Goal: Use online tool/utility

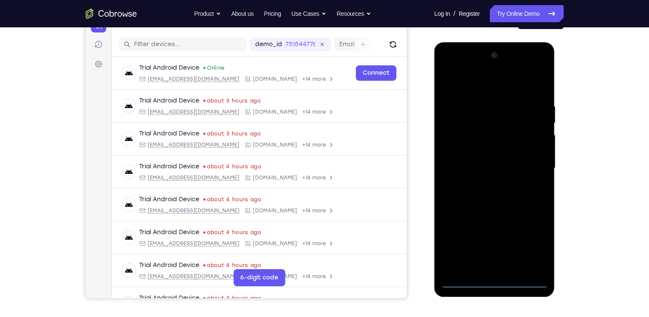
click at [497, 281] on div at bounding box center [495, 168] width 108 height 239
click at [495, 280] on div at bounding box center [495, 168] width 108 height 239
click at [538, 247] on div at bounding box center [495, 168] width 108 height 239
click at [447, 70] on div at bounding box center [495, 168] width 108 height 239
click at [532, 164] on div at bounding box center [495, 168] width 108 height 239
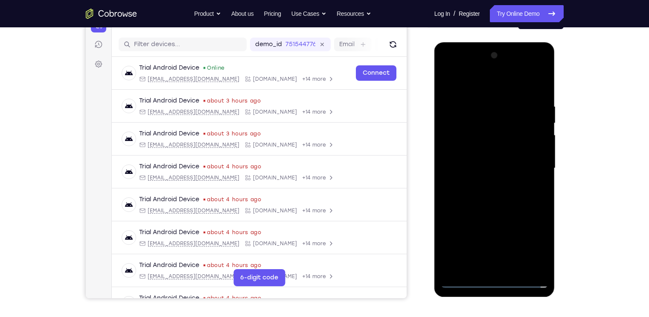
click at [484, 184] on div at bounding box center [495, 168] width 108 height 239
click at [480, 149] on div at bounding box center [495, 168] width 108 height 239
click at [479, 164] on div at bounding box center [495, 168] width 108 height 239
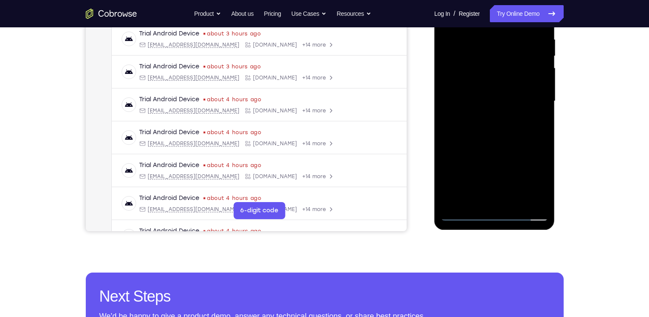
click at [465, 216] on div at bounding box center [495, 101] width 108 height 239
click at [499, 121] on div at bounding box center [495, 101] width 108 height 239
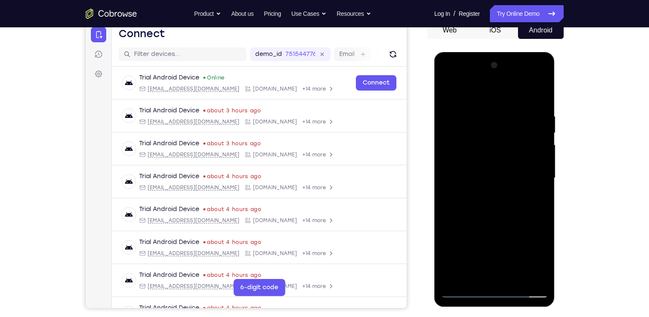
scroll to position [89, 0]
click at [494, 155] on div at bounding box center [495, 177] width 108 height 239
click at [514, 274] on div at bounding box center [495, 177] width 108 height 239
click at [497, 221] on div at bounding box center [495, 177] width 108 height 239
click at [498, 154] on div at bounding box center [495, 177] width 108 height 239
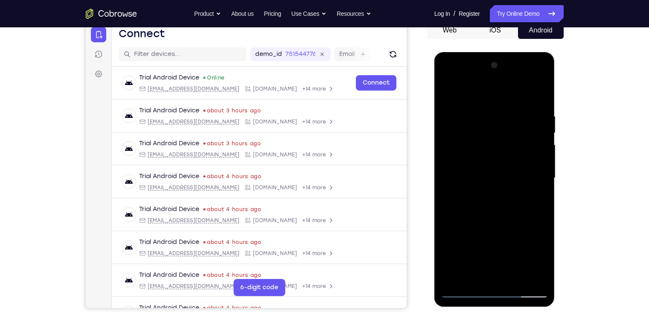
click at [473, 274] on div at bounding box center [495, 177] width 108 height 239
click at [537, 200] on div at bounding box center [495, 177] width 108 height 239
click at [448, 95] on div at bounding box center [495, 177] width 108 height 239
click at [488, 175] on div at bounding box center [495, 177] width 108 height 239
click at [487, 272] on div at bounding box center [495, 177] width 108 height 239
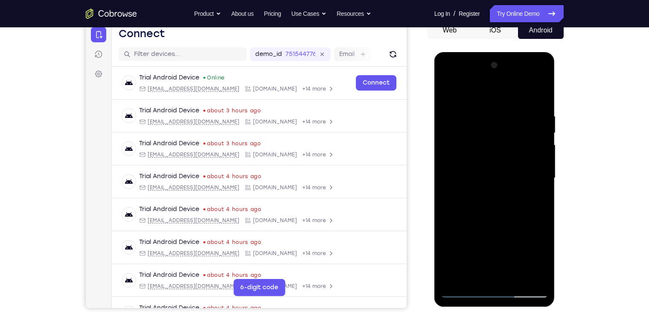
click at [537, 199] on div at bounding box center [495, 177] width 108 height 239
click at [449, 93] on div at bounding box center [495, 177] width 108 height 239
click at [473, 208] on div at bounding box center [495, 177] width 108 height 239
click at [470, 276] on div at bounding box center [495, 177] width 108 height 239
click at [534, 198] on div at bounding box center [495, 177] width 108 height 239
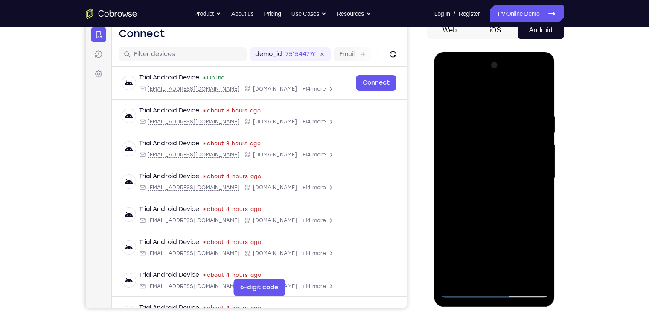
click at [446, 95] on div at bounding box center [495, 177] width 108 height 239
click at [489, 211] on div at bounding box center [495, 177] width 108 height 239
click at [480, 274] on div at bounding box center [495, 177] width 108 height 239
click at [536, 198] on div at bounding box center [495, 177] width 108 height 239
click at [474, 273] on div at bounding box center [495, 177] width 108 height 239
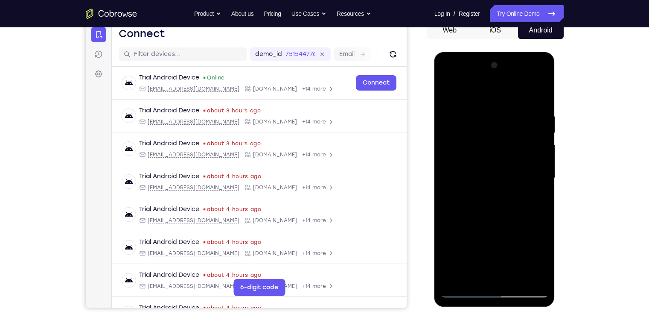
click at [515, 227] on div at bounding box center [495, 177] width 108 height 239
click at [538, 190] on div at bounding box center [495, 177] width 108 height 239
click at [448, 93] on div at bounding box center [495, 177] width 108 height 239
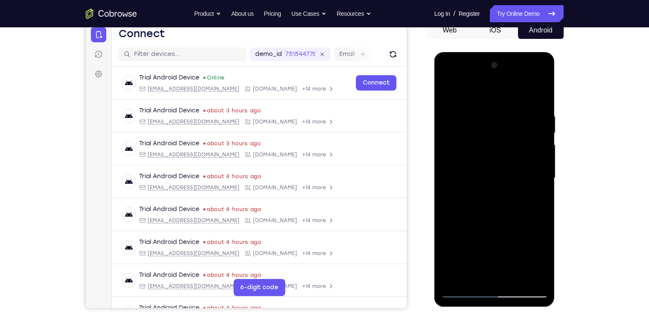
click at [485, 114] on div at bounding box center [495, 177] width 108 height 239
click at [549, 192] on div at bounding box center [495, 179] width 121 height 254
click at [543, 192] on div at bounding box center [495, 177] width 108 height 239
click at [536, 185] on div at bounding box center [495, 177] width 108 height 239
click at [536, 174] on div at bounding box center [495, 177] width 108 height 239
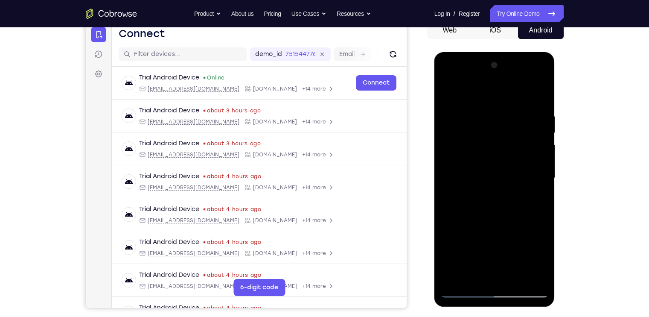
click at [536, 174] on div at bounding box center [495, 177] width 108 height 239
drag, startPoint x: 534, startPoint y: 174, endPoint x: 371, endPoint y: 159, distance: 163.4
click at [435, 159] on html "Online web based iOS Simulators and Android Emulators. Run iPhone, iPad, Mobile…" at bounding box center [496, 180] width 122 height 256
click at [541, 180] on div at bounding box center [495, 177] width 108 height 239
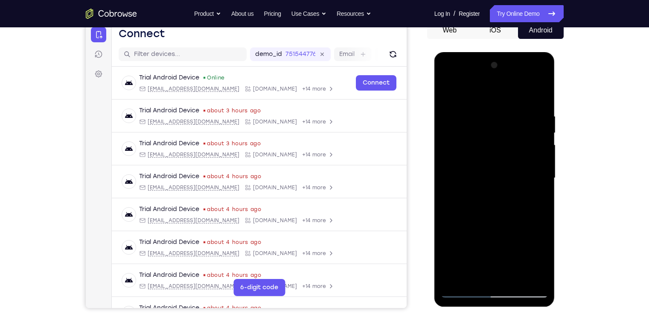
click at [538, 93] on div at bounding box center [495, 177] width 108 height 239
click at [494, 276] on div at bounding box center [495, 177] width 108 height 239
drag, startPoint x: 485, startPoint y: 203, endPoint x: 496, endPoint y: 88, distance: 115.3
click at [496, 88] on div at bounding box center [495, 177] width 108 height 239
drag, startPoint x: 477, startPoint y: 210, endPoint x: 477, endPoint y: 163, distance: 47.4
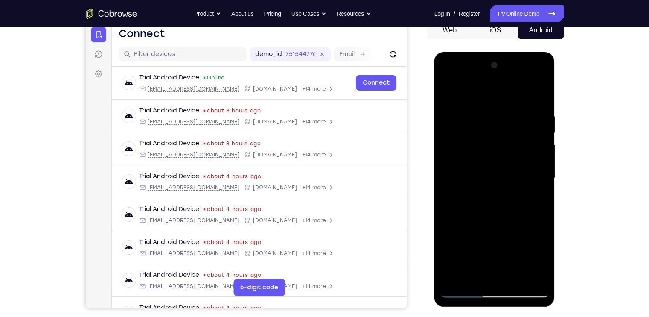
click at [477, 163] on div at bounding box center [495, 177] width 108 height 239
click at [455, 277] on div at bounding box center [495, 177] width 108 height 239
click at [516, 278] on div at bounding box center [495, 177] width 108 height 239
click at [448, 89] on div at bounding box center [495, 177] width 108 height 239
drag, startPoint x: 499, startPoint y: 167, endPoint x: 502, endPoint y: 331, distance: 164.4
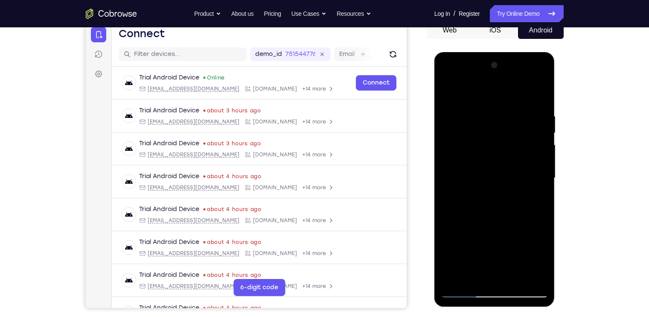
click at [502, 308] on html "Online web based iOS Simulators and Android Emulators. Run iPhone, iPad, Mobile…" at bounding box center [496, 180] width 122 height 256
click at [482, 112] on div at bounding box center [495, 177] width 108 height 239
click at [540, 168] on div at bounding box center [495, 177] width 108 height 239
drag, startPoint x: 460, startPoint y: 165, endPoint x: 623, endPoint y: 148, distance: 164.4
click at [556, 148] on html "Online web based iOS Simulators and Android Emulators. Run iPhone, iPad, Mobile…" at bounding box center [496, 180] width 122 height 256
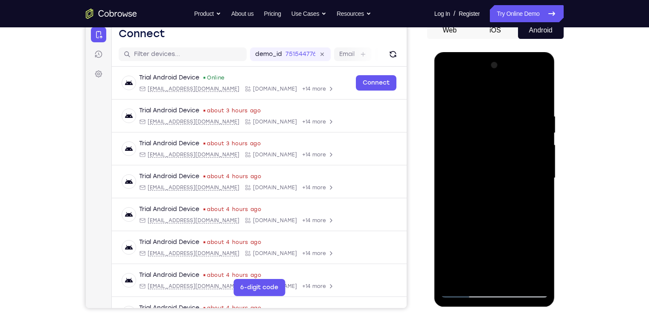
click at [527, 112] on div at bounding box center [495, 177] width 108 height 239
click at [539, 92] on div at bounding box center [495, 177] width 108 height 239
click at [539, 163] on div at bounding box center [495, 177] width 108 height 239
click at [529, 164] on div at bounding box center [495, 177] width 108 height 239
click at [539, 93] on div at bounding box center [495, 177] width 108 height 239
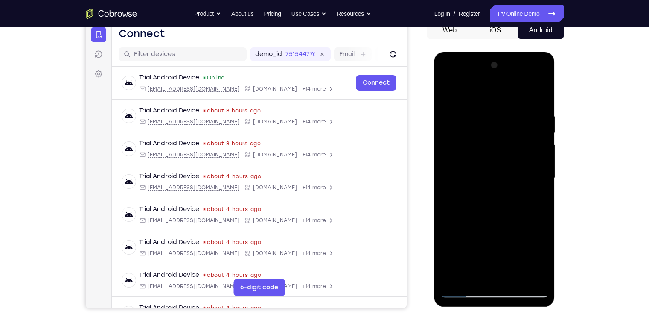
drag, startPoint x: 499, startPoint y: 226, endPoint x: 495, endPoint y: 77, distance: 149.1
click at [495, 77] on div at bounding box center [495, 177] width 108 height 239
drag, startPoint x: 501, startPoint y: 214, endPoint x: 506, endPoint y: 165, distance: 48.9
click at [506, 165] on div at bounding box center [495, 177] width 108 height 239
click at [542, 175] on div at bounding box center [495, 177] width 108 height 239
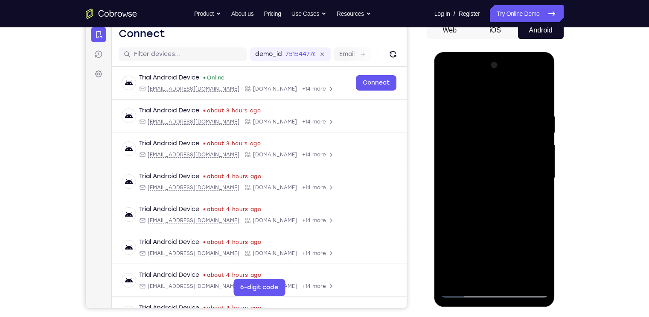
drag, startPoint x: 502, startPoint y: 212, endPoint x: 499, endPoint y: 157, distance: 55.2
click at [499, 157] on div at bounding box center [495, 177] width 108 height 239
drag, startPoint x: 504, startPoint y: 245, endPoint x: 512, endPoint y: 117, distance: 128.8
click at [512, 117] on div at bounding box center [495, 177] width 108 height 239
drag, startPoint x: 476, startPoint y: 218, endPoint x: 482, endPoint y: 131, distance: 87.3
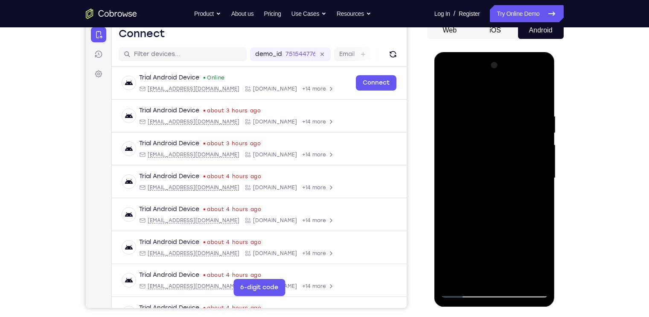
click at [482, 131] on div at bounding box center [495, 177] width 108 height 239
drag, startPoint x: 497, startPoint y: 230, endPoint x: 528, endPoint y: 160, distance: 76.5
click at [528, 160] on div at bounding box center [495, 177] width 108 height 239
drag, startPoint x: 488, startPoint y: 237, endPoint x: 495, endPoint y: 161, distance: 77.2
click at [495, 161] on div at bounding box center [495, 177] width 108 height 239
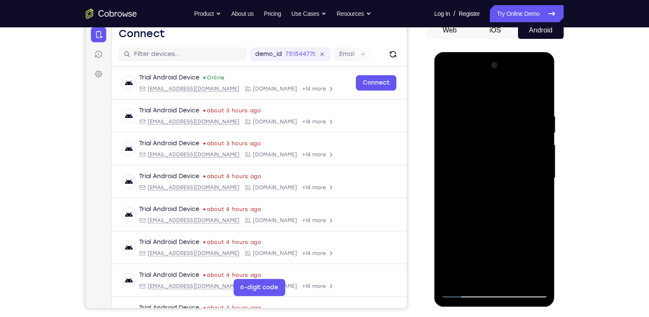
click at [543, 168] on div at bounding box center [495, 177] width 108 height 239
click at [516, 276] on div at bounding box center [495, 177] width 108 height 239
drag, startPoint x: 503, startPoint y: 153, endPoint x: 506, endPoint y: 304, distance: 151.1
click at [506, 304] on div at bounding box center [495, 179] width 121 height 254
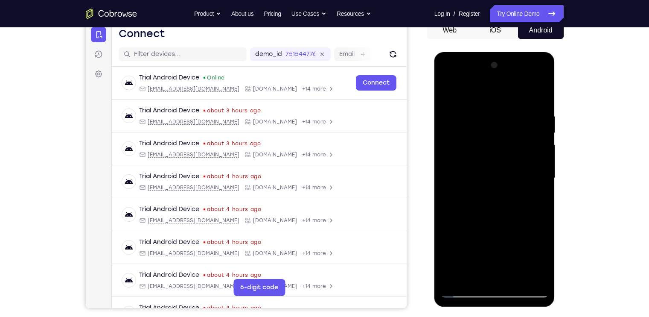
drag, startPoint x: 489, startPoint y: 188, endPoint x: 485, endPoint y: 269, distance: 81.2
click at [485, 269] on div at bounding box center [495, 177] width 108 height 239
click at [449, 92] on div at bounding box center [495, 177] width 108 height 239
click at [456, 276] on div at bounding box center [495, 177] width 108 height 239
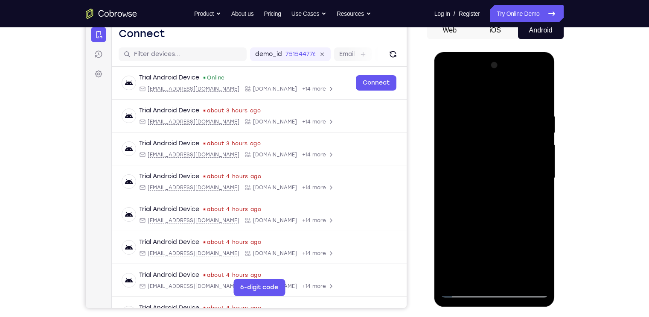
click at [456, 276] on div at bounding box center [495, 177] width 108 height 239
drag, startPoint x: 485, startPoint y: 203, endPoint x: 467, endPoint y: 327, distance: 125.5
click at [467, 308] on html "Online web based iOS Simulators and Android Emulators. Run iPhone, iPad, Mobile…" at bounding box center [496, 180] width 122 height 256
drag, startPoint x: 480, startPoint y: 216, endPoint x: 479, endPoint y: 106, distance: 110.2
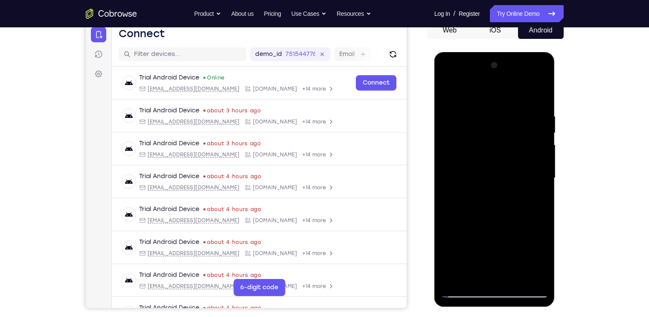
click at [479, 106] on div at bounding box center [495, 177] width 108 height 239
drag, startPoint x: 488, startPoint y: 225, endPoint x: 517, endPoint y: 111, distance: 117.5
click at [517, 111] on div at bounding box center [495, 177] width 108 height 239
drag, startPoint x: 493, startPoint y: 219, endPoint x: 503, endPoint y: 119, distance: 100.0
click at [503, 120] on div at bounding box center [495, 177] width 108 height 239
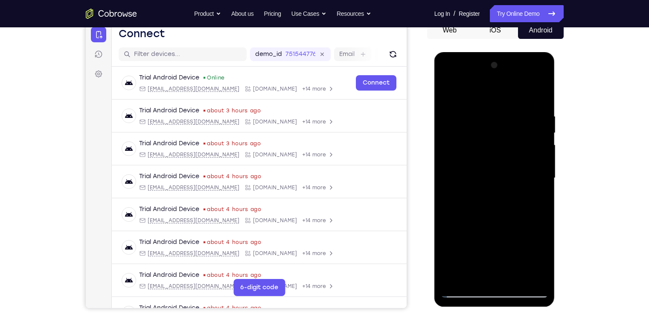
drag, startPoint x: 476, startPoint y: 227, endPoint x: 477, endPoint y: 120, distance: 107.2
click at [477, 120] on div at bounding box center [495, 177] width 108 height 239
drag, startPoint x: 496, startPoint y: 179, endPoint x: 496, endPoint y: 210, distance: 31.2
click at [496, 210] on div at bounding box center [495, 177] width 108 height 239
click at [544, 199] on div at bounding box center [495, 177] width 108 height 239
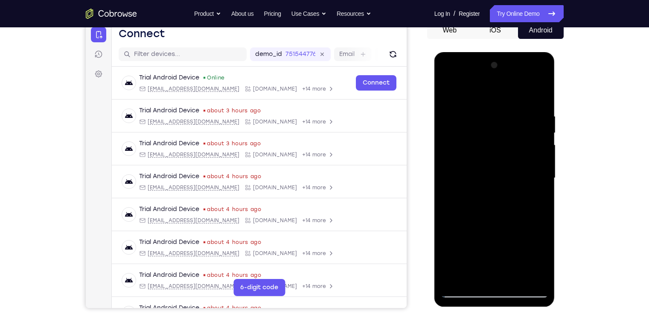
click at [544, 199] on div at bounding box center [495, 177] width 108 height 239
drag, startPoint x: 499, startPoint y: 220, endPoint x: 497, endPoint y: 184, distance: 35.5
click at [497, 184] on div at bounding box center [495, 177] width 108 height 239
click at [542, 166] on div at bounding box center [495, 177] width 108 height 239
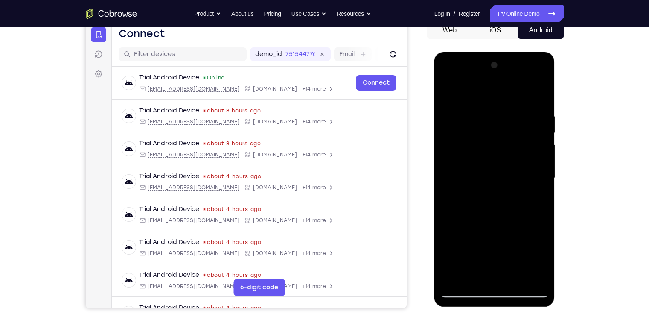
click at [542, 166] on div at bounding box center [495, 177] width 108 height 239
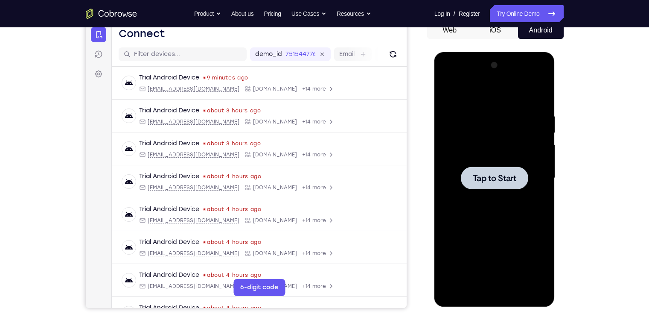
click at [505, 178] on span "Tap to Start" at bounding box center [495, 178] width 44 height 9
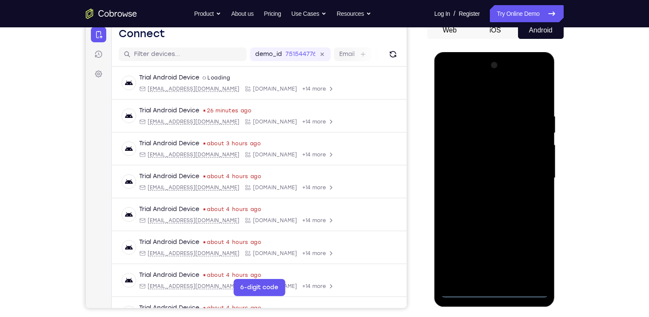
click at [493, 289] on div at bounding box center [495, 177] width 108 height 239
click at [532, 255] on div at bounding box center [495, 177] width 108 height 239
click at [449, 79] on div at bounding box center [495, 177] width 108 height 239
click at [532, 175] on div at bounding box center [495, 177] width 108 height 239
click at [502, 277] on div at bounding box center [495, 177] width 108 height 239
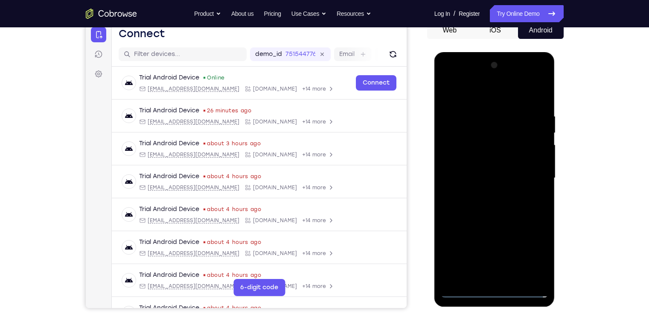
click at [478, 165] on div at bounding box center [495, 177] width 108 height 239
click at [480, 161] on div at bounding box center [495, 177] width 108 height 239
click at [470, 177] on div at bounding box center [495, 177] width 108 height 239
click at [523, 206] on div at bounding box center [495, 177] width 108 height 239
click at [518, 204] on div at bounding box center [495, 177] width 108 height 239
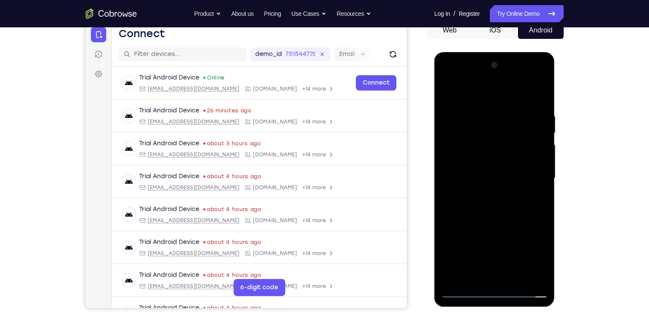
click at [523, 201] on div at bounding box center [495, 177] width 108 height 239
click at [506, 216] on div at bounding box center [495, 177] width 108 height 239
click at [517, 278] on div at bounding box center [495, 177] width 108 height 239
click at [491, 220] on div at bounding box center [495, 177] width 108 height 239
click at [505, 99] on div at bounding box center [495, 177] width 108 height 239
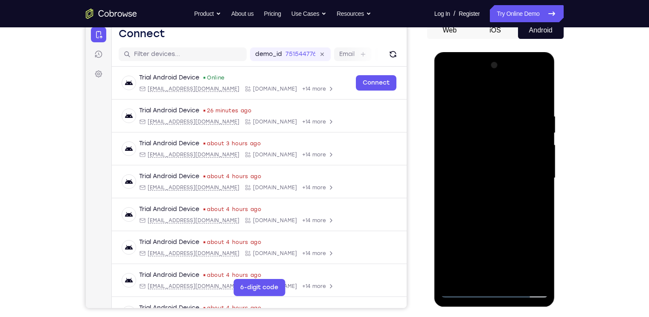
click at [486, 122] on div at bounding box center [495, 177] width 108 height 239
click at [473, 272] on div at bounding box center [495, 177] width 108 height 239
click at [476, 196] on div at bounding box center [495, 177] width 108 height 239
click at [536, 197] on div at bounding box center [495, 177] width 108 height 239
click at [447, 92] on div at bounding box center [495, 177] width 108 height 239
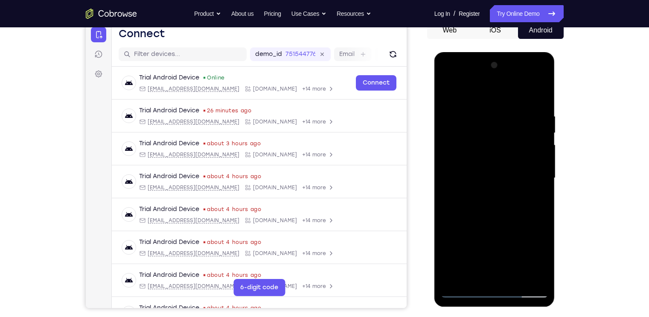
click at [447, 92] on div at bounding box center [495, 177] width 108 height 239
drag, startPoint x: 496, startPoint y: 144, endPoint x: 500, endPoint y: 344, distance: 200.3
click at [500, 308] on html "Online web based iOS Simulators and Android Emulators. Run iPhone, iPad, Mobile…" at bounding box center [496, 180] width 122 height 256
drag, startPoint x: 491, startPoint y: 204, endPoint x: 501, endPoint y: 141, distance: 63.2
click at [501, 141] on div at bounding box center [495, 177] width 108 height 239
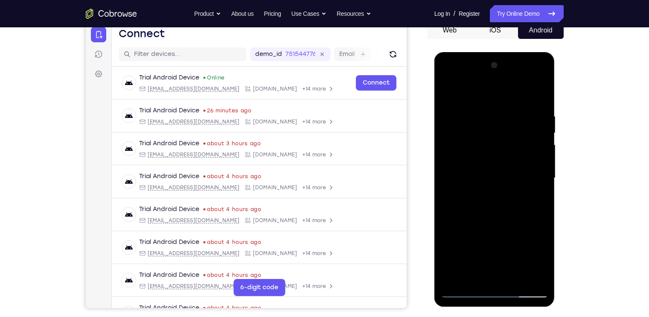
click at [503, 135] on div at bounding box center [495, 177] width 108 height 239
drag, startPoint x: 506, startPoint y: 218, endPoint x: 509, endPoint y: 156, distance: 62.0
click at [509, 156] on div at bounding box center [495, 177] width 108 height 239
drag, startPoint x: 490, startPoint y: 244, endPoint x: 490, endPoint y: 138, distance: 106.3
click at [490, 138] on div at bounding box center [495, 177] width 108 height 239
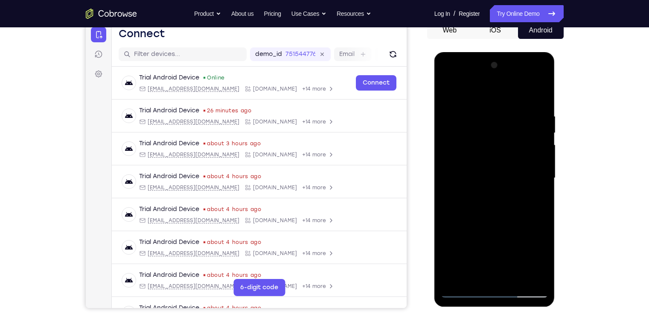
drag, startPoint x: 473, startPoint y: 246, endPoint x: 474, endPoint y: 99, distance: 146.9
click at [474, 99] on div at bounding box center [495, 177] width 108 height 239
drag, startPoint x: 489, startPoint y: 223, endPoint x: 506, endPoint y: 97, distance: 126.7
click at [506, 97] on div at bounding box center [495, 177] width 108 height 239
drag, startPoint x: 480, startPoint y: 221, endPoint x: 486, endPoint y: 131, distance: 90.3
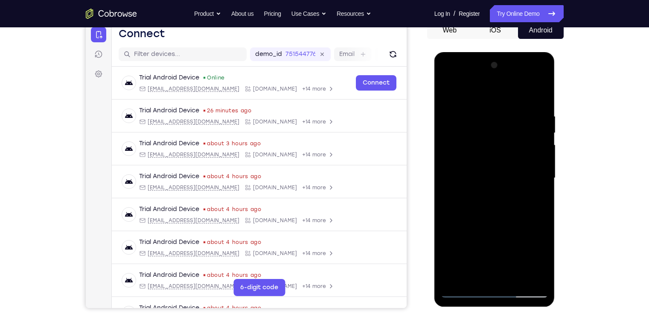
click at [486, 131] on div at bounding box center [495, 177] width 108 height 239
drag, startPoint x: 490, startPoint y: 222, endPoint x: 495, endPoint y: 181, distance: 40.4
click at [495, 181] on div at bounding box center [495, 177] width 108 height 239
click at [540, 175] on div at bounding box center [495, 177] width 108 height 239
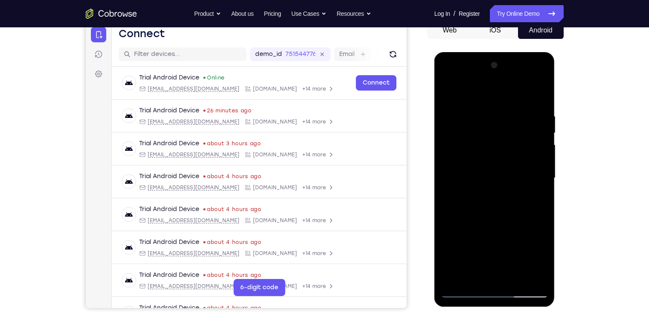
drag, startPoint x: 499, startPoint y: 205, endPoint x: 501, endPoint y: 173, distance: 32.5
click at [501, 173] on div at bounding box center [495, 177] width 108 height 239
drag, startPoint x: 477, startPoint y: 241, endPoint x: 951, endPoint y: 93, distance: 496.1
click at [516, 52] on html "Online web based iOS Simulators and Android Emulators. Run iPhone, iPad, Mobile…" at bounding box center [496, 180] width 122 height 256
drag, startPoint x: 504, startPoint y: 131, endPoint x: 508, endPoint y: 173, distance: 41.7
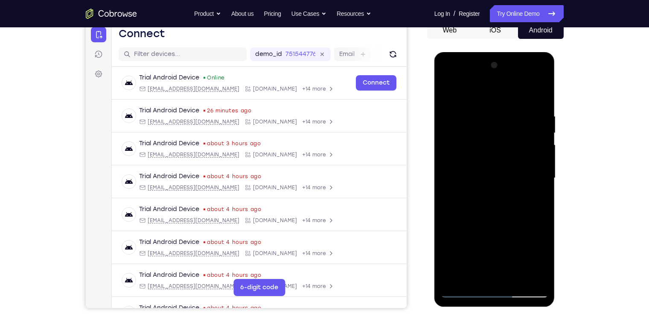
click at [508, 173] on div at bounding box center [495, 177] width 108 height 239
click at [457, 279] on div at bounding box center [495, 177] width 108 height 239
click at [485, 118] on div at bounding box center [495, 177] width 108 height 239
click at [544, 158] on div at bounding box center [495, 177] width 108 height 239
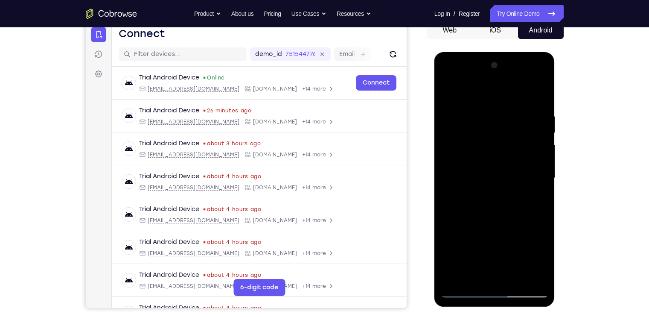
click at [544, 158] on div at bounding box center [495, 177] width 108 height 239
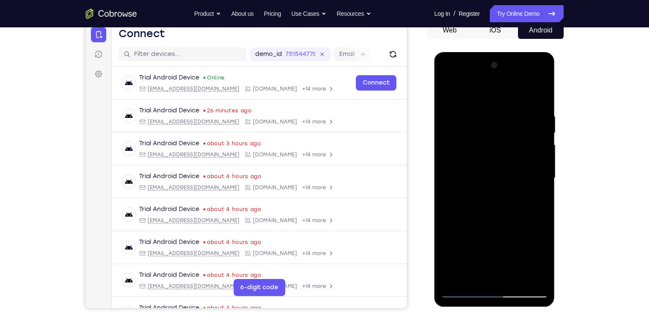
click at [544, 158] on div at bounding box center [495, 177] width 108 height 239
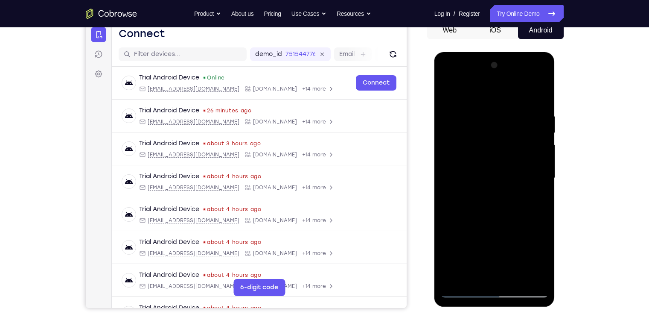
click at [544, 158] on div at bounding box center [495, 177] width 108 height 239
drag, startPoint x: 536, startPoint y: 161, endPoint x: 373, endPoint y: 178, distance: 163.5
click at [435, 178] on html "Online web based iOS Simulators and Android Emulators. Run iPhone, iPad, Mobile…" at bounding box center [496, 180] width 122 height 256
click at [540, 180] on div at bounding box center [495, 177] width 108 height 239
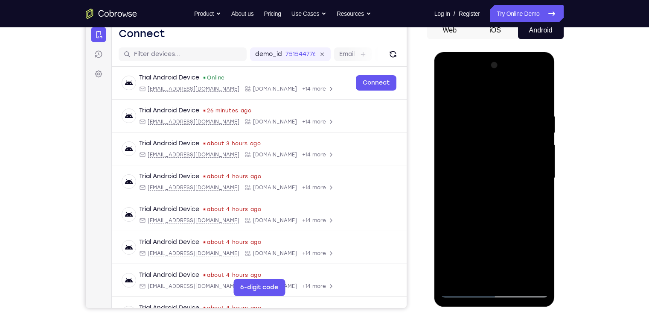
click at [540, 180] on div at bounding box center [495, 177] width 108 height 239
click at [542, 94] on div at bounding box center [495, 177] width 108 height 239
click at [518, 279] on div at bounding box center [495, 177] width 108 height 239
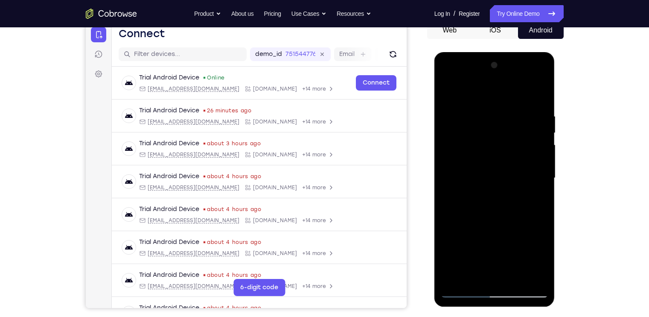
click at [449, 92] on div at bounding box center [495, 177] width 108 height 239
click at [532, 272] on div at bounding box center [495, 177] width 108 height 239
click at [534, 278] on div at bounding box center [495, 177] width 108 height 239
click at [456, 235] on div at bounding box center [495, 177] width 108 height 239
click at [544, 183] on div at bounding box center [495, 177] width 108 height 239
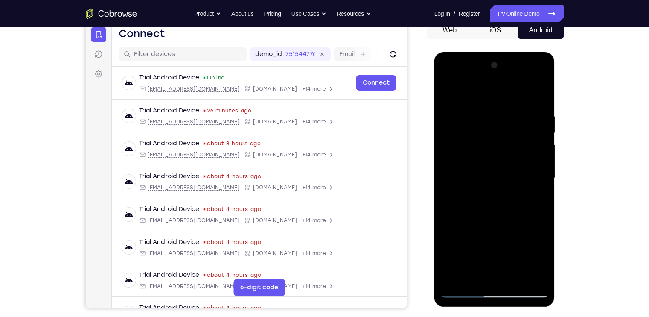
click at [543, 182] on div at bounding box center [495, 177] width 108 height 239
click at [543, 184] on div at bounding box center [495, 177] width 108 height 239
click at [447, 90] on div at bounding box center [495, 177] width 108 height 239
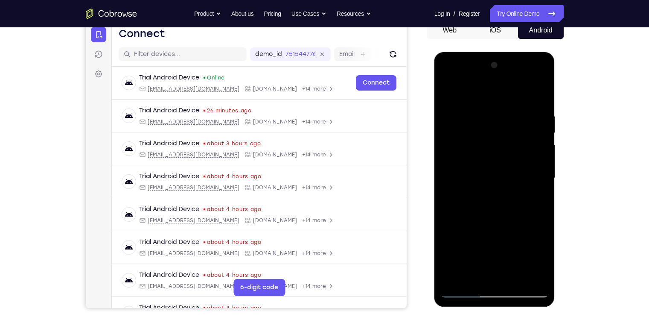
drag, startPoint x: 493, startPoint y: 233, endPoint x: 501, endPoint y: 187, distance: 46.3
click at [501, 187] on div at bounding box center [495, 177] width 108 height 239
drag, startPoint x: 499, startPoint y: 227, endPoint x: 502, endPoint y: 188, distance: 38.5
click at [502, 188] on div at bounding box center [495, 177] width 108 height 239
click at [527, 199] on div at bounding box center [495, 177] width 108 height 239
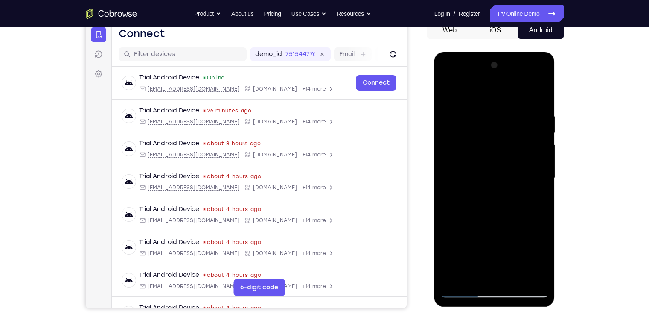
click at [542, 138] on div at bounding box center [495, 177] width 108 height 239
click at [544, 134] on div at bounding box center [495, 177] width 108 height 239
drag, startPoint x: 514, startPoint y: 146, endPoint x: 526, endPoint y: 200, distance: 55.0
click at [526, 200] on div at bounding box center [495, 177] width 108 height 239
click at [544, 178] on div at bounding box center [495, 177] width 108 height 239
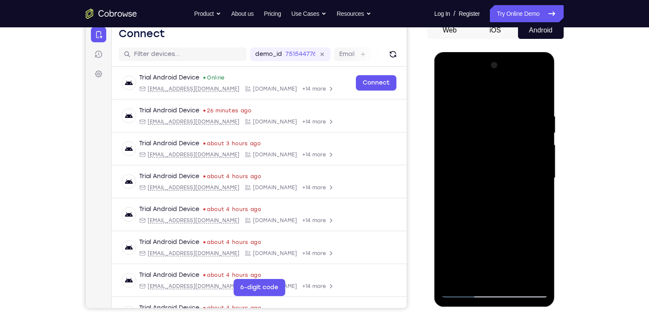
click at [542, 176] on div at bounding box center [495, 177] width 108 height 239
click at [448, 92] on div at bounding box center [495, 177] width 108 height 239
drag, startPoint x: 499, startPoint y: 242, endPoint x: 499, endPoint y: 205, distance: 36.7
click at [499, 205] on div at bounding box center [495, 177] width 108 height 239
click at [458, 239] on div at bounding box center [495, 177] width 108 height 239
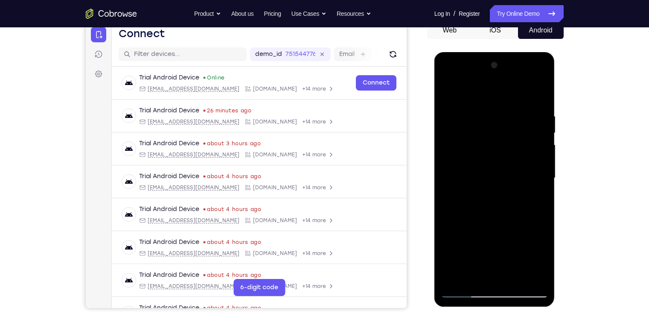
drag, startPoint x: 505, startPoint y: 158, endPoint x: 521, endPoint y: 212, distance: 56.5
click at [521, 212] on div at bounding box center [495, 177] width 108 height 239
click at [543, 155] on div at bounding box center [495, 177] width 108 height 239
click at [543, 152] on div at bounding box center [495, 177] width 108 height 239
click at [449, 90] on div at bounding box center [495, 177] width 108 height 239
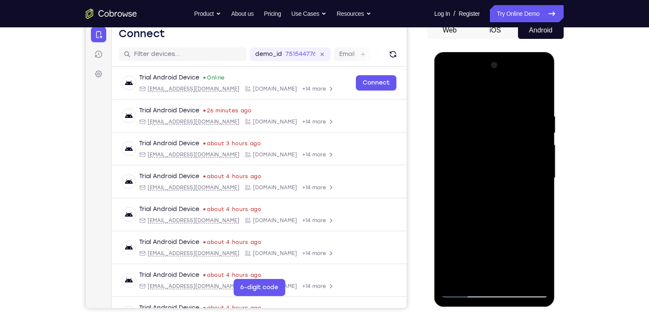
click at [455, 276] on div at bounding box center [495, 177] width 108 height 239
click at [476, 279] on div at bounding box center [495, 177] width 108 height 239
click at [467, 91] on div at bounding box center [495, 177] width 108 height 239
click at [470, 111] on div at bounding box center [495, 177] width 108 height 239
click at [531, 207] on div at bounding box center [495, 177] width 108 height 239
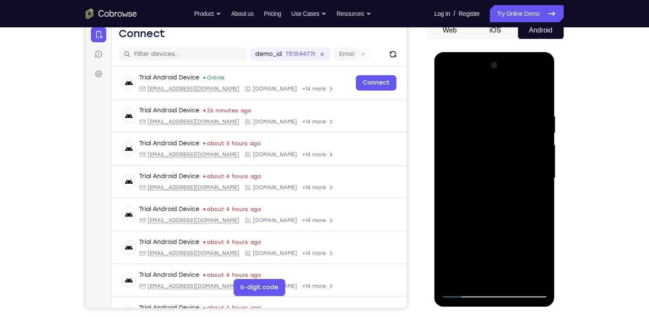
click at [452, 164] on div at bounding box center [495, 177] width 108 height 239
click at [542, 167] on div at bounding box center [495, 177] width 108 height 239
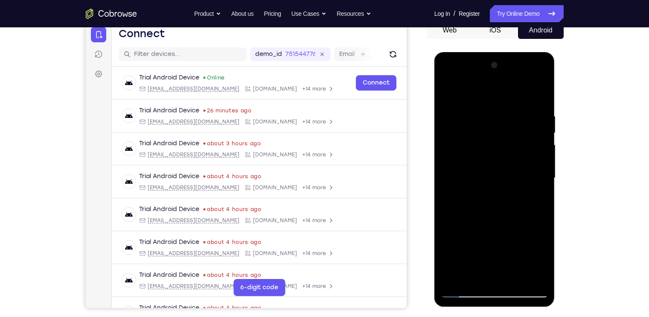
click at [542, 167] on div at bounding box center [495, 177] width 108 height 239
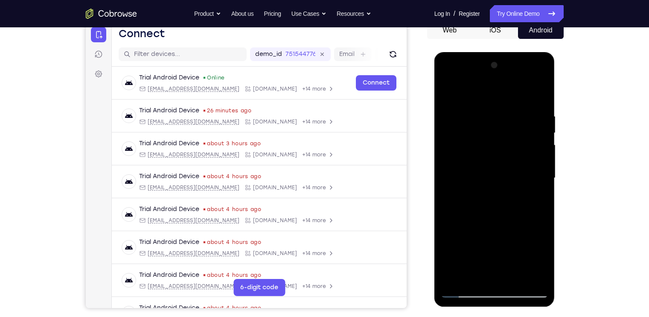
click at [542, 167] on div at bounding box center [495, 177] width 108 height 239
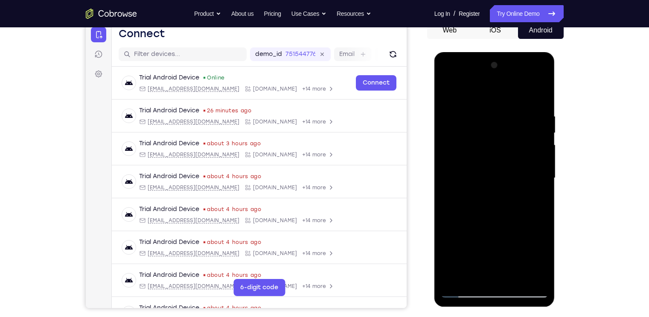
click at [542, 167] on div at bounding box center [495, 177] width 108 height 239
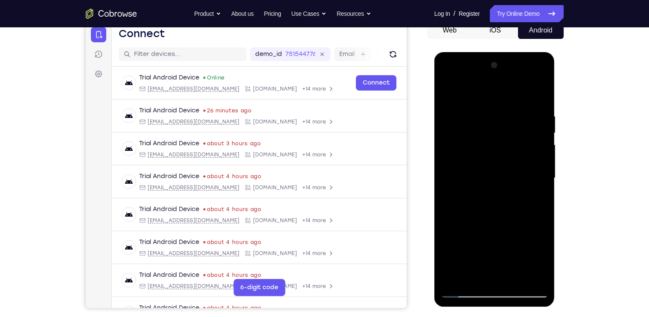
click at [542, 167] on div at bounding box center [495, 177] width 108 height 239
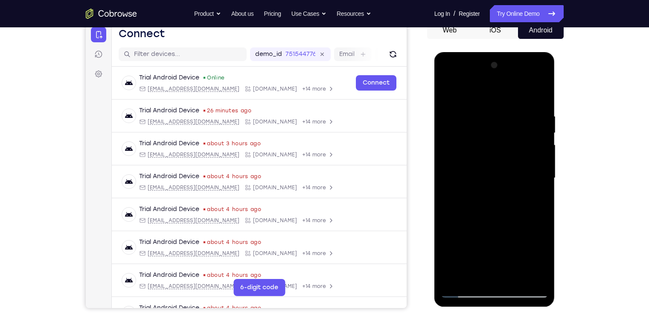
click at [542, 167] on div at bounding box center [495, 177] width 108 height 239
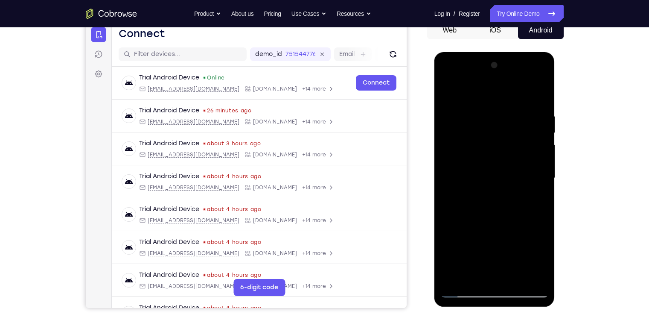
click at [542, 167] on div at bounding box center [495, 177] width 108 height 239
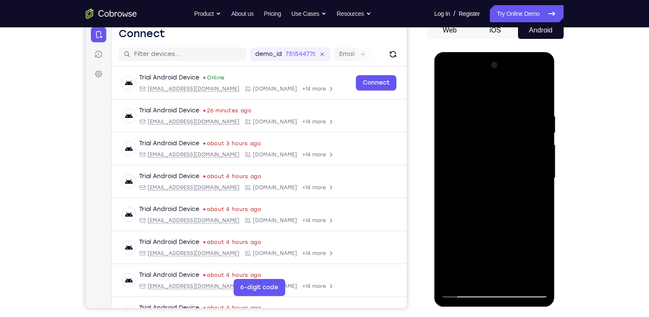
click at [542, 167] on div at bounding box center [495, 177] width 108 height 239
click at [540, 67] on div at bounding box center [495, 177] width 108 height 239
click at [458, 210] on div at bounding box center [495, 177] width 108 height 239
drag, startPoint x: 486, startPoint y: 168, endPoint x: 486, endPoint y: 221, distance: 53.4
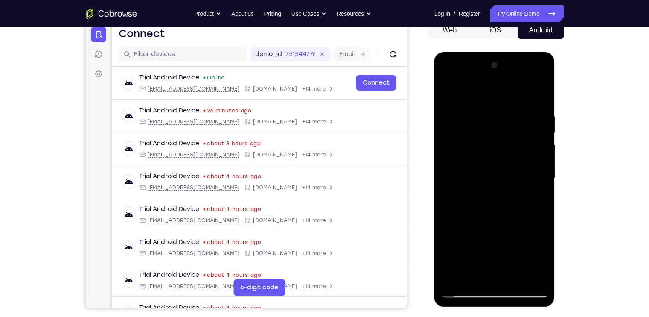
click at [486, 221] on div at bounding box center [495, 177] width 108 height 239
click at [450, 92] on div at bounding box center [495, 177] width 108 height 239
click at [473, 276] on div at bounding box center [495, 177] width 108 height 239
click at [487, 91] on div at bounding box center [495, 177] width 108 height 239
click at [540, 116] on div at bounding box center [495, 177] width 108 height 239
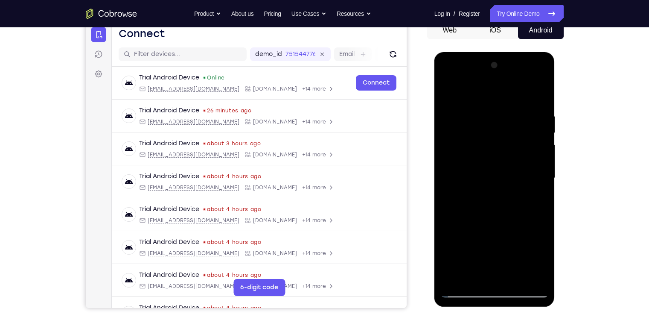
click at [540, 91] on div at bounding box center [495, 177] width 108 height 239
click at [453, 275] on div at bounding box center [495, 177] width 108 height 239
click at [514, 278] on div at bounding box center [495, 177] width 108 height 239
click at [451, 94] on div at bounding box center [495, 177] width 108 height 239
